Goal: Information Seeking & Learning: Learn about a topic

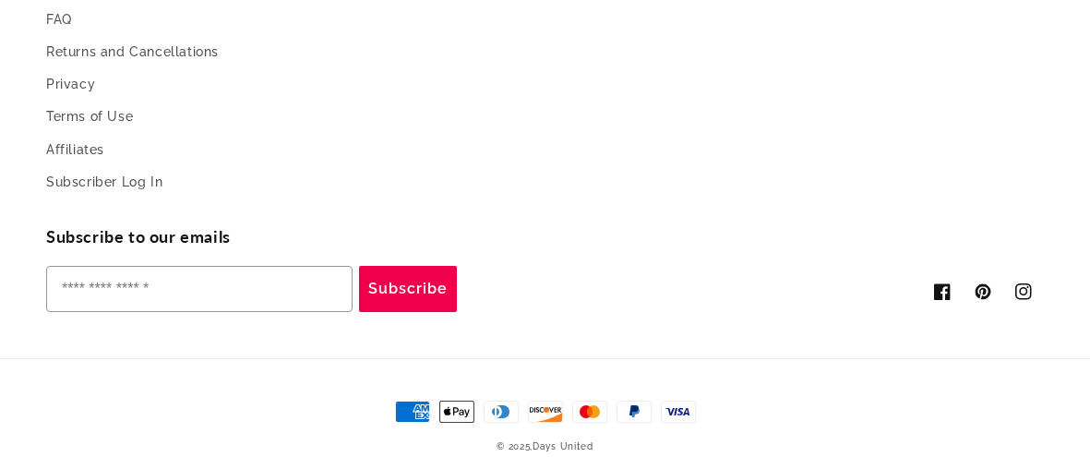
scroll to position [2095, 0]
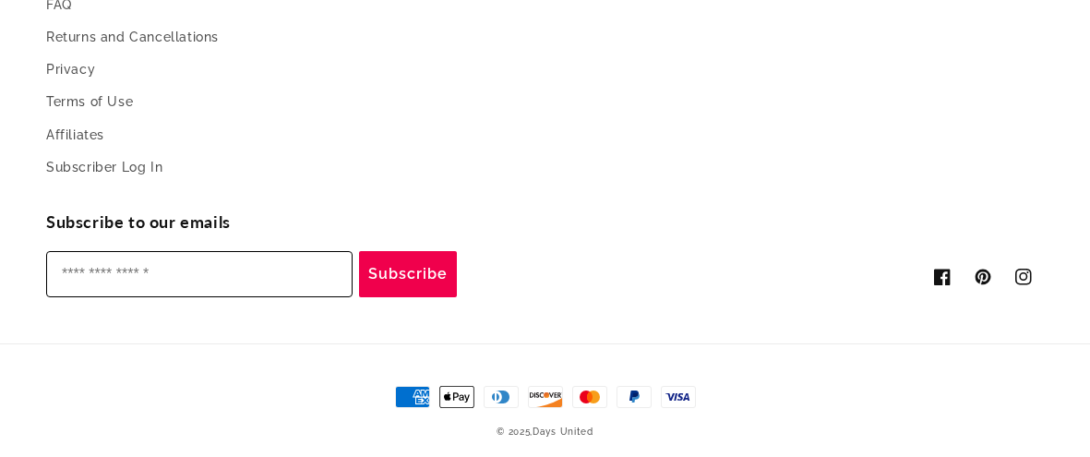
click at [329, 252] on input "Enter your email" at bounding box center [199, 274] width 306 height 46
type input "**********"
click at [412, 261] on button "Subscribe" at bounding box center [408, 274] width 98 height 46
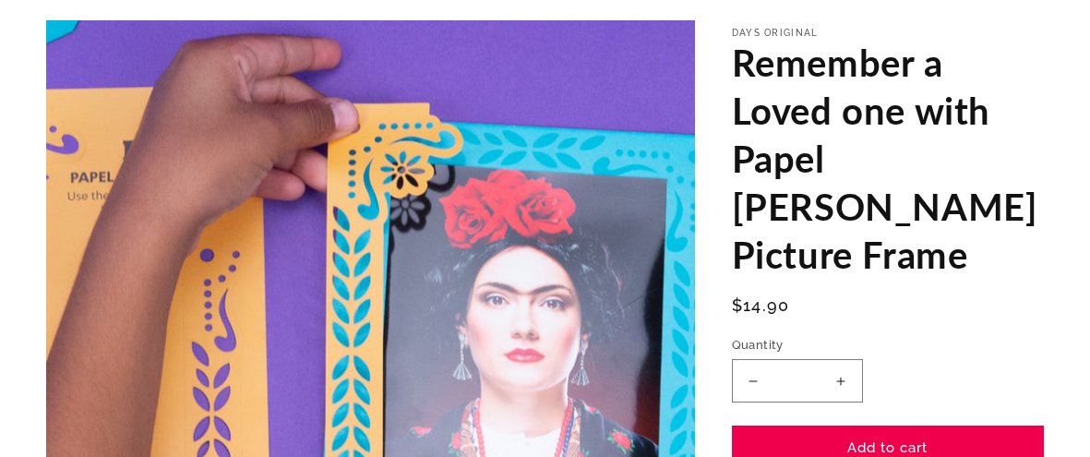
scroll to position [0, 0]
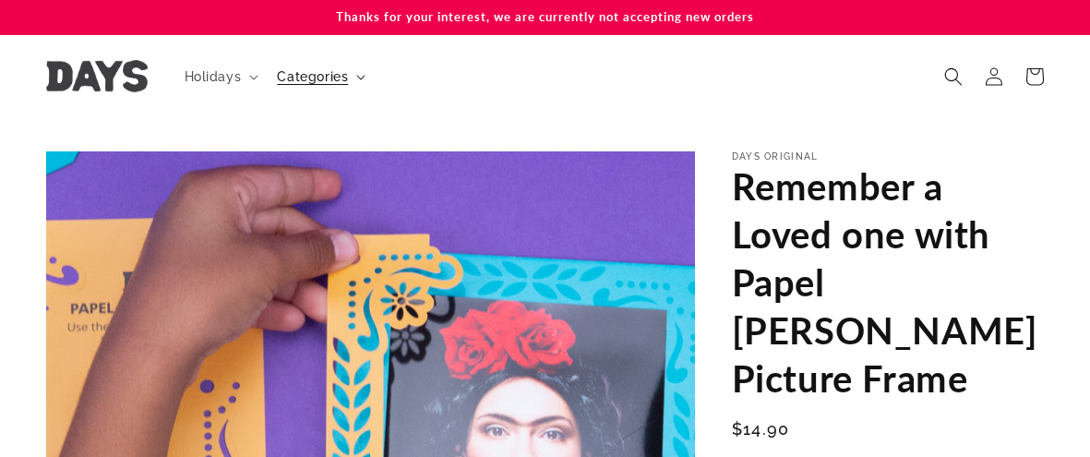
click at [325, 78] on span "Categories" at bounding box center [312, 76] width 71 height 17
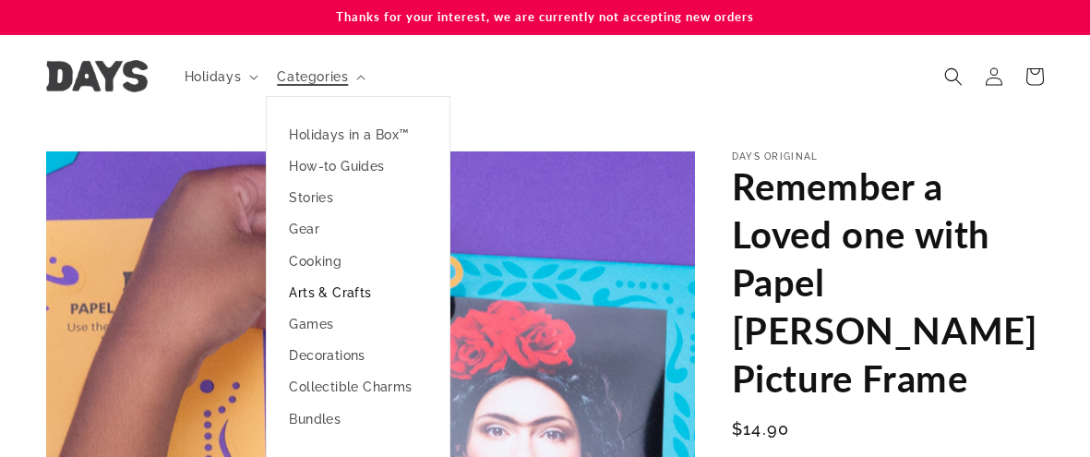
click at [344, 286] on link "Arts & Crafts" at bounding box center [358, 292] width 183 height 31
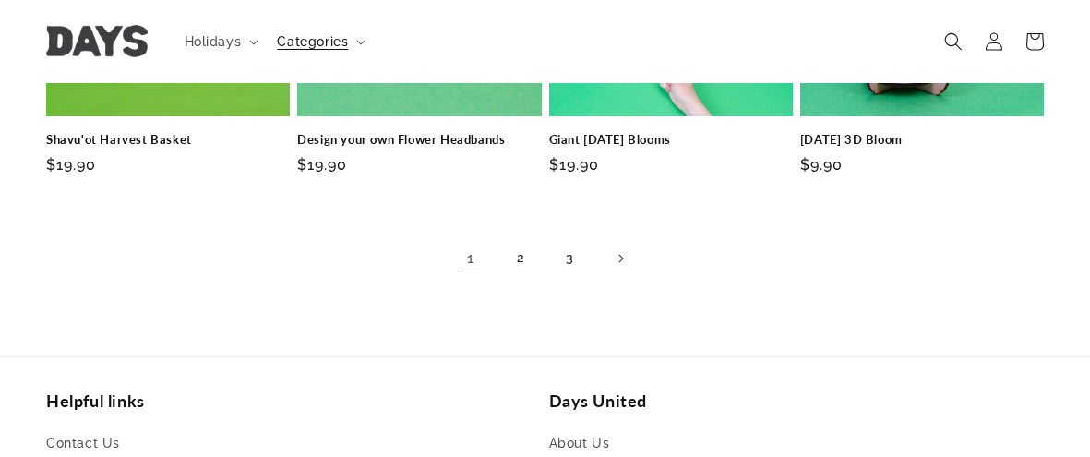
scroll to position [1431, 0]
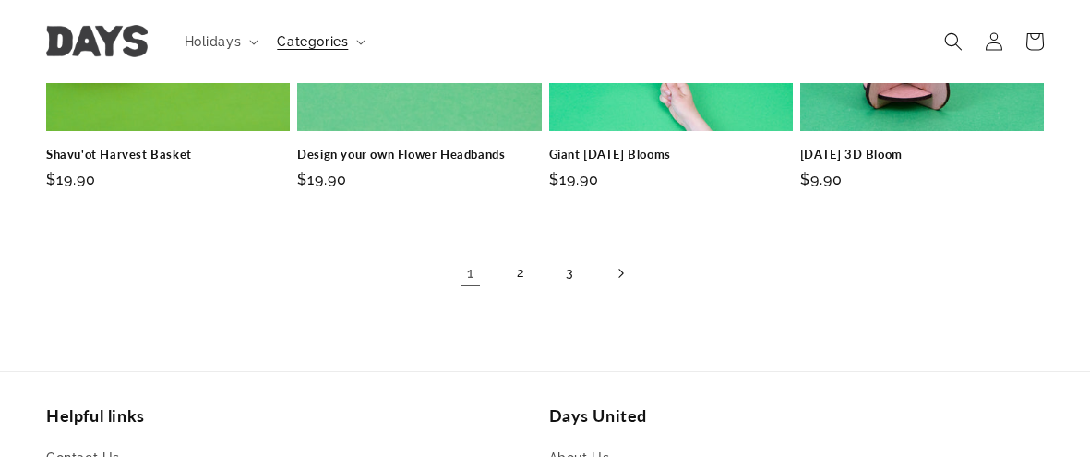
click at [615, 256] on link "Next page" at bounding box center [620, 273] width 41 height 41
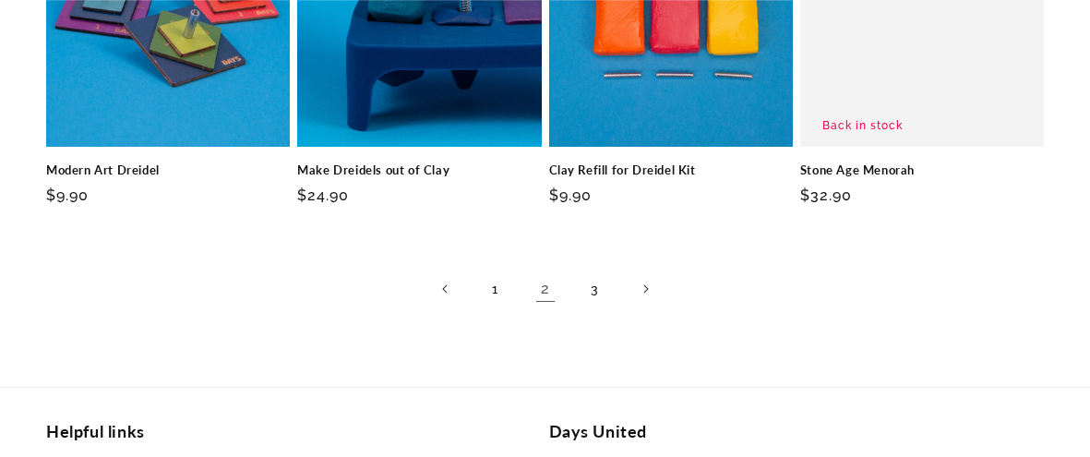
scroll to position [1387, 0]
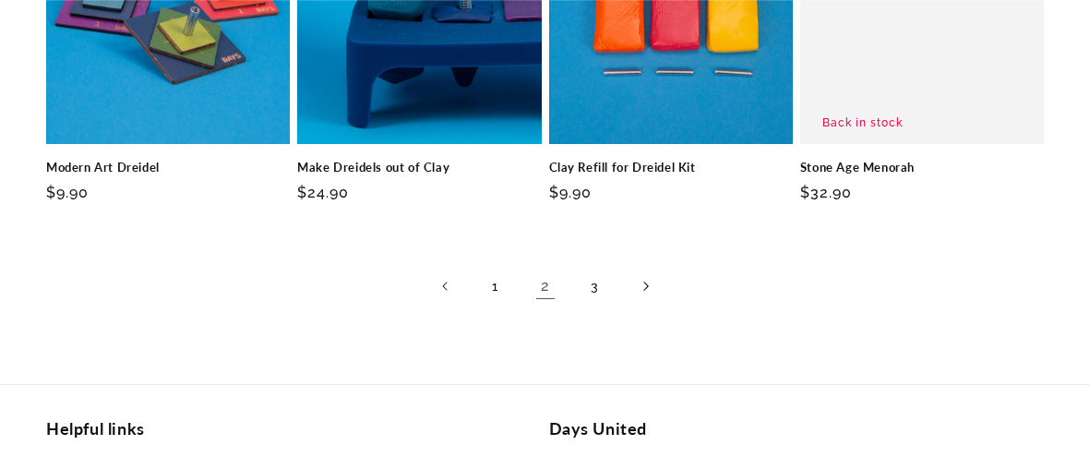
click at [644, 289] on icon "Next page" at bounding box center [645, 286] width 6 height 10
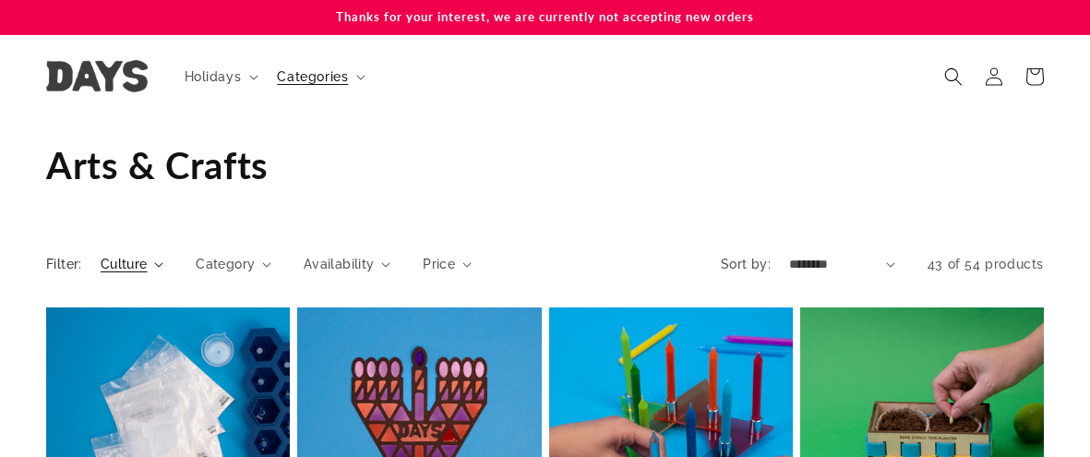
click at [136, 262] on span "Culture" at bounding box center [124, 264] width 47 height 19
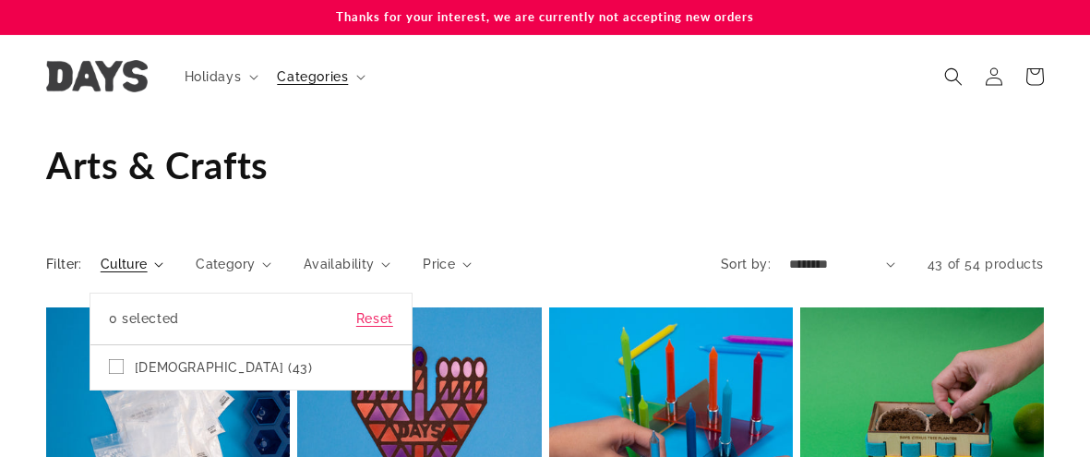
click at [101, 263] on summary "Culture" at bounding box center [132, 264] width 63 height 19
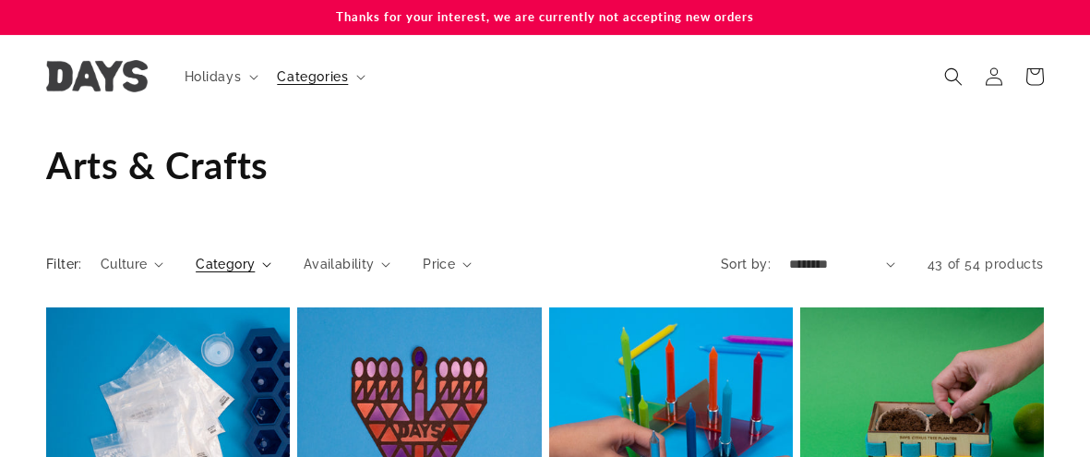
click at [212, 261] on span "Category" at bounding box center [225, 264] width 59 height 19
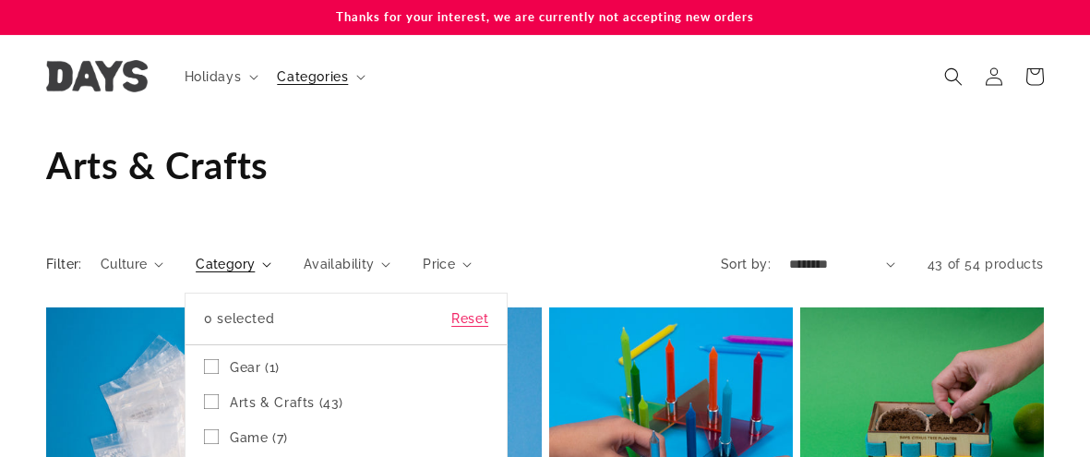
click at [271, 268] on summary "Category" at bounding box center [234, 264] width 76 height 19
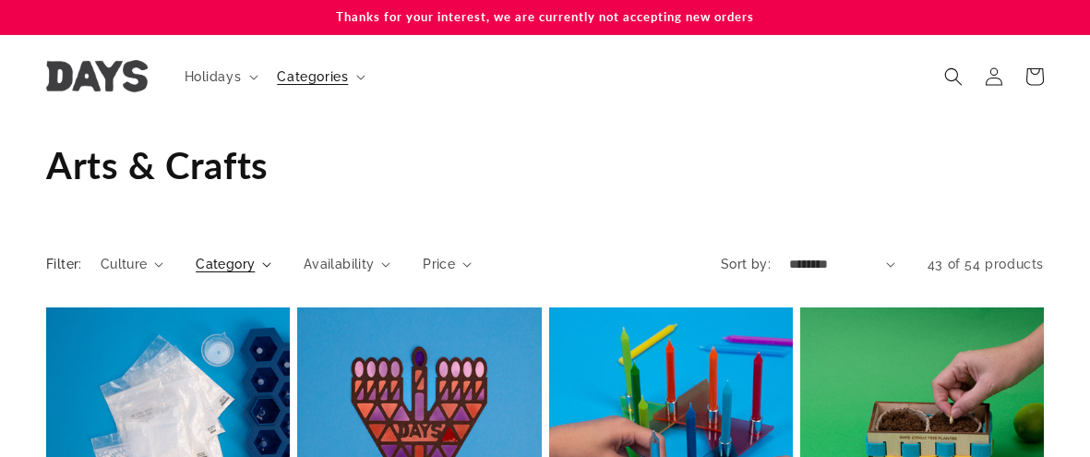
click at [341, 268] on span "Availability" at bounding box center [339, 264] width 71 height 19
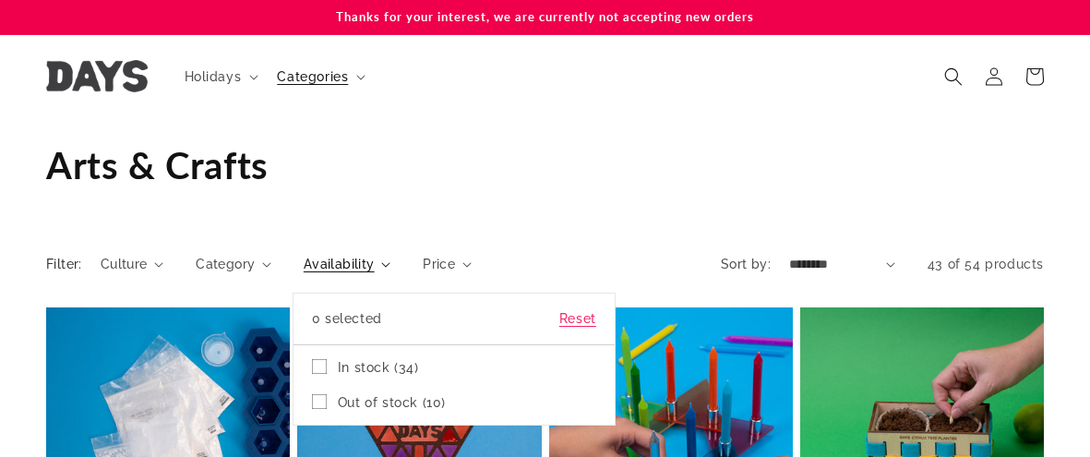
click at [390, 256] on summary "Availability" at bounding box center [347, 264] width 87 height 19
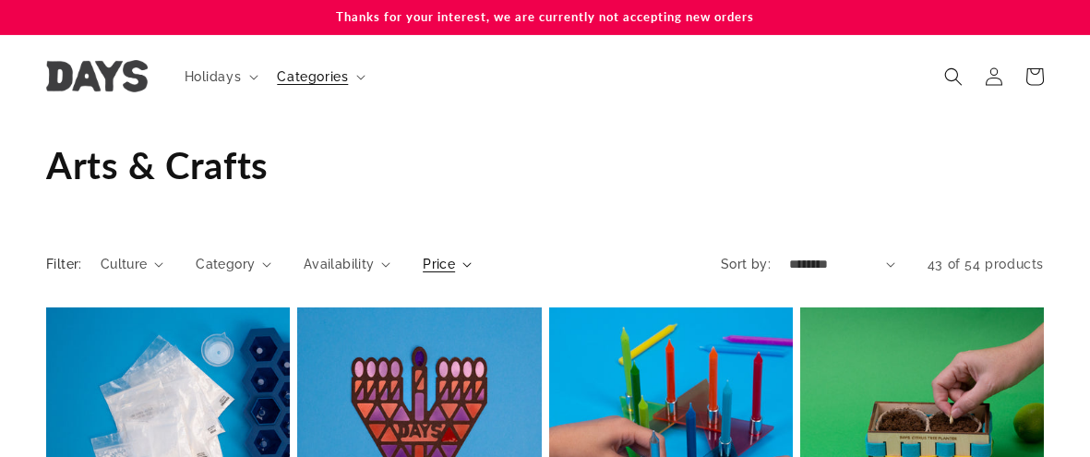
click at [435, 258] on span "Price" at bounding box center [439, 264] width 32 height 19
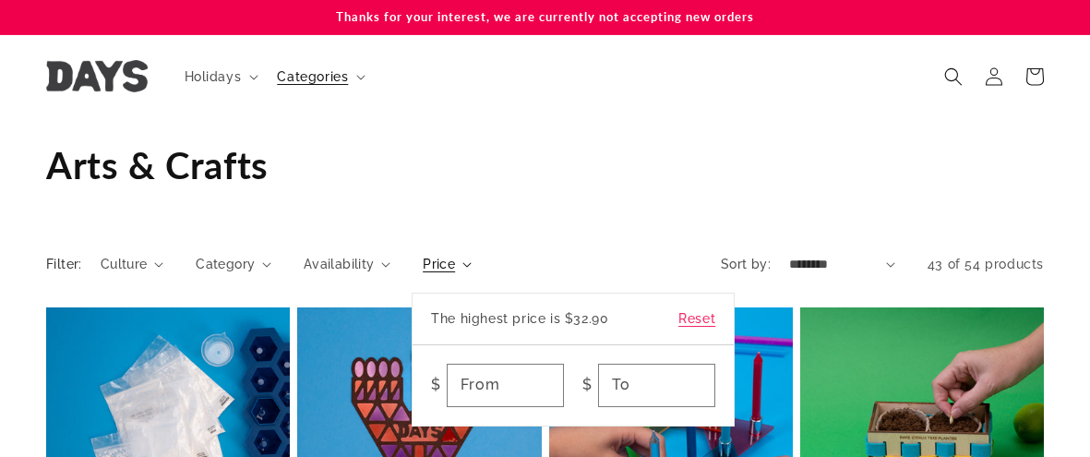
click at [423, 264] on summary "Price" at bounding box center [447, 264] width 49 height 19
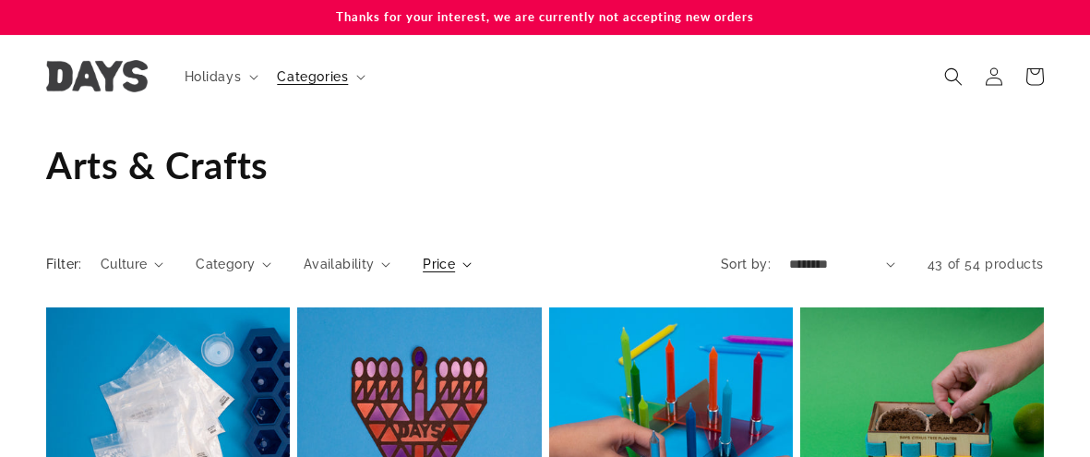
click at [352, 264] on span "Availability" at bounding box center [339, 264] width 71 height 19
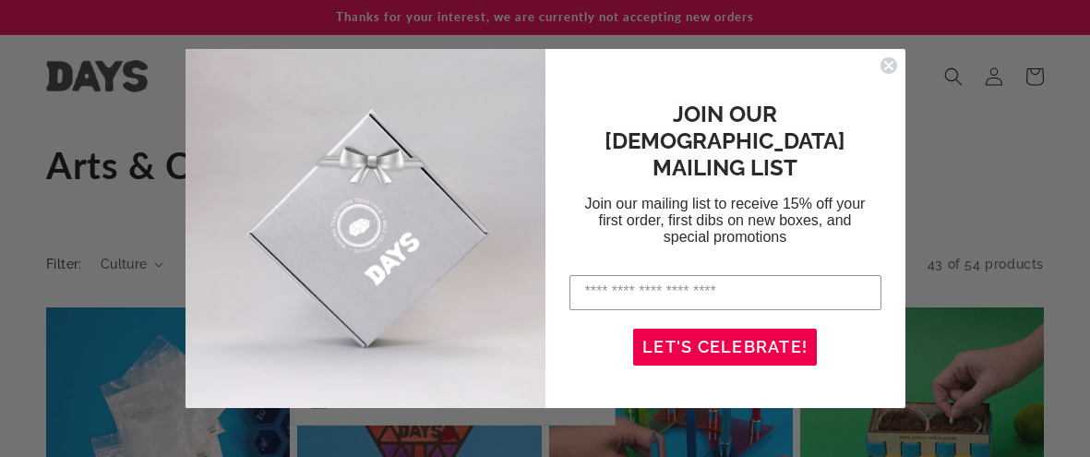
click at [890, 66] on icon "Close dialog" at bounding box center [888, 65] width 7 height 7
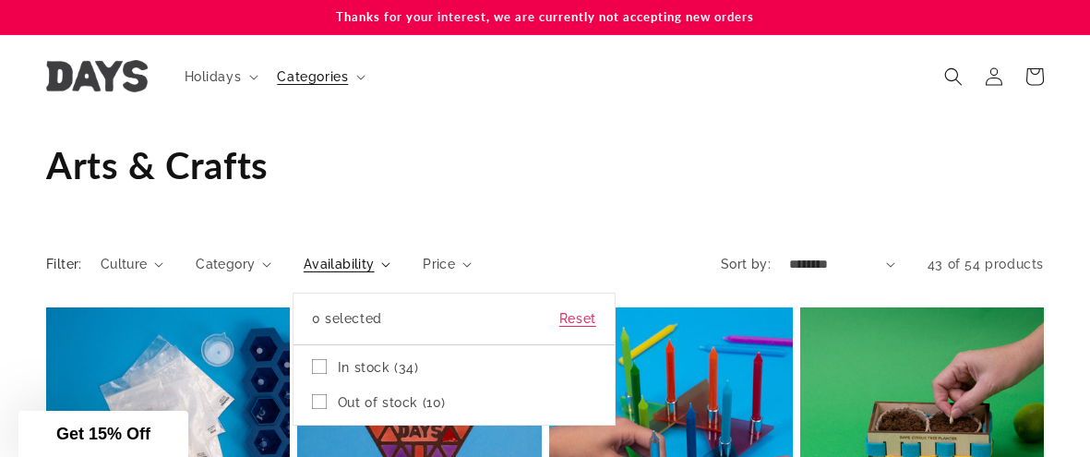
click at [351, 267] on summary "Availability" at bounding box center [347, 264] width 87 height 19
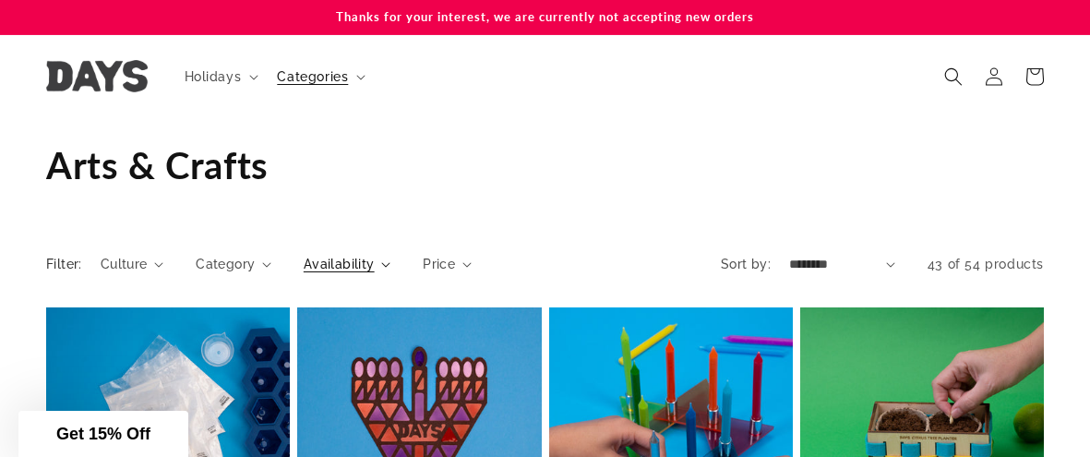
click at [332, 267] on span "Availability" at bounding box center [339, 264] width 71 height 19
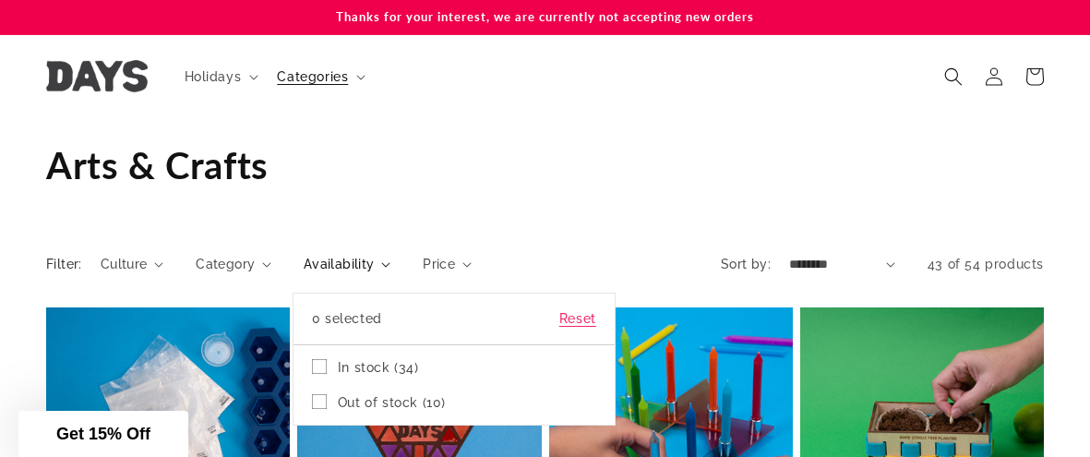
click at [361, 363] on span "In stock (34)" at bounding box center [378, 367] width 81 height 17
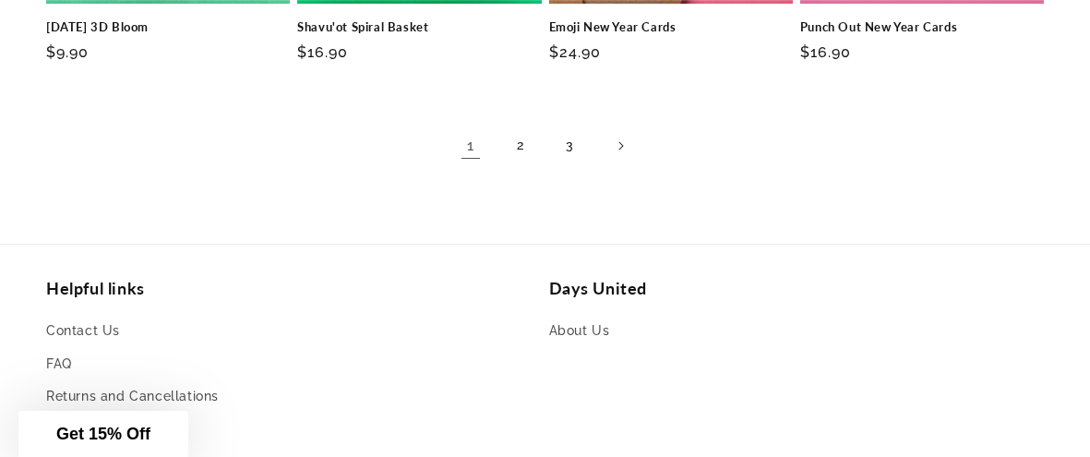
scroll to position [1581, 0]
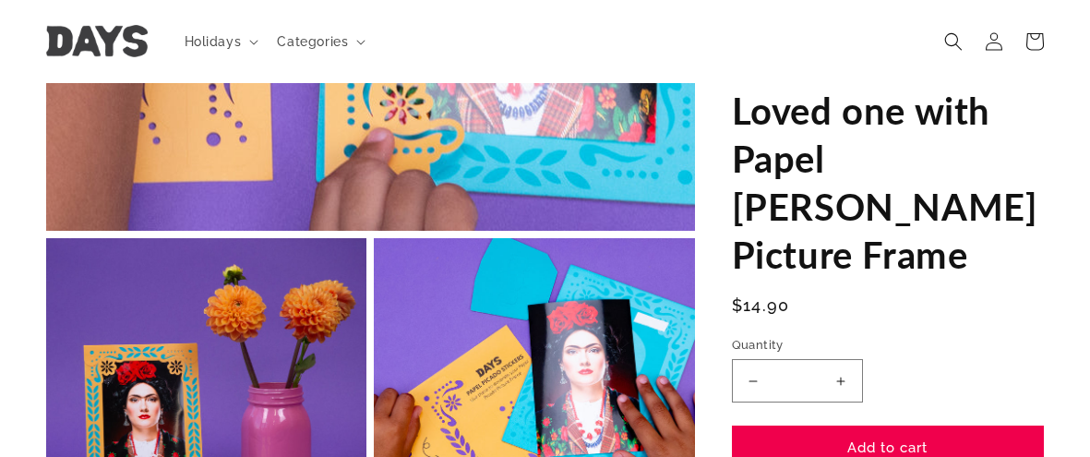
scroll to position [536, 0]
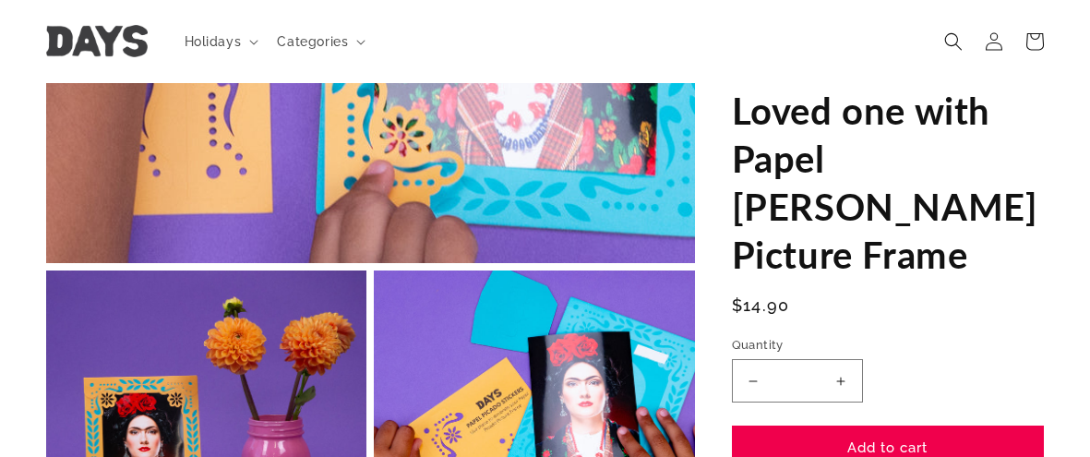
click at [46, 263] on button "Open media 1 in modal" at bounding box center [46, 263] width 0 height 0
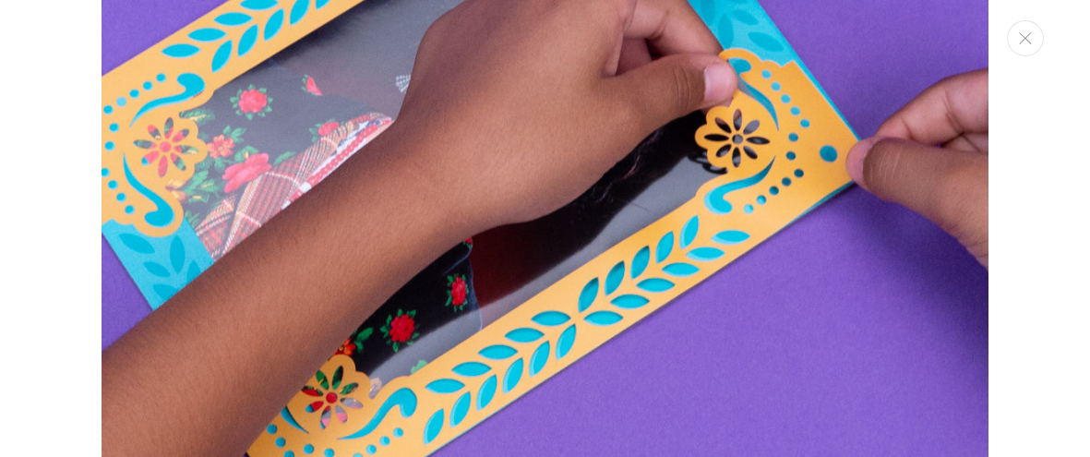
scroll to position [3925, 0]
